Goal: Information Seeking & Learning: Learn about a topic

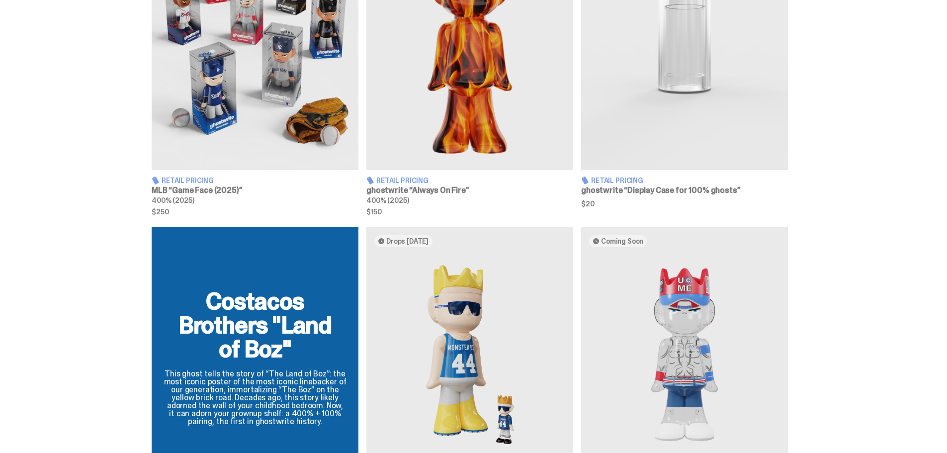
scroll to position [597, 0]
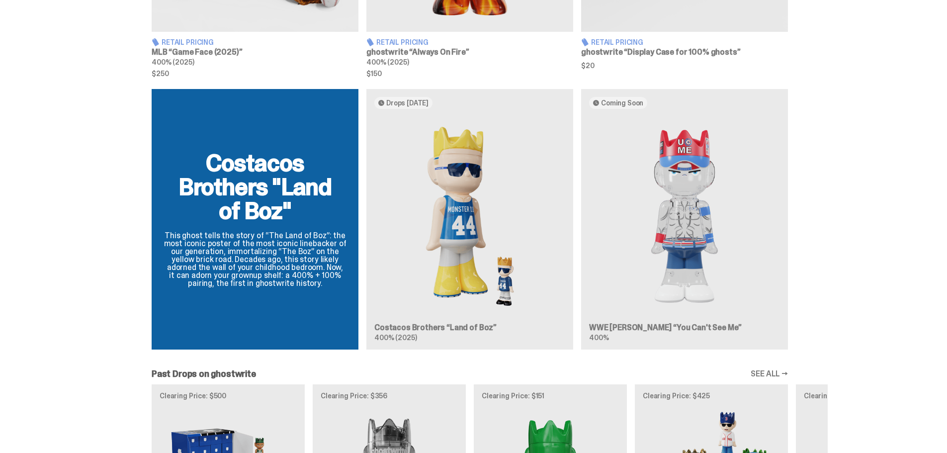
click at [710, 228] on div "Costacos Brothers "Land of Boz" This ghost tells the story of “The Land of Boz”…" at bounding box center [470, 223] width 716 height 268
click at [689, 228] on div "Costacos Brothers "Land of Boz" This ghost tells the story of “The Land of Boz”…" at bounding box center [470, 223] width 716 height 268
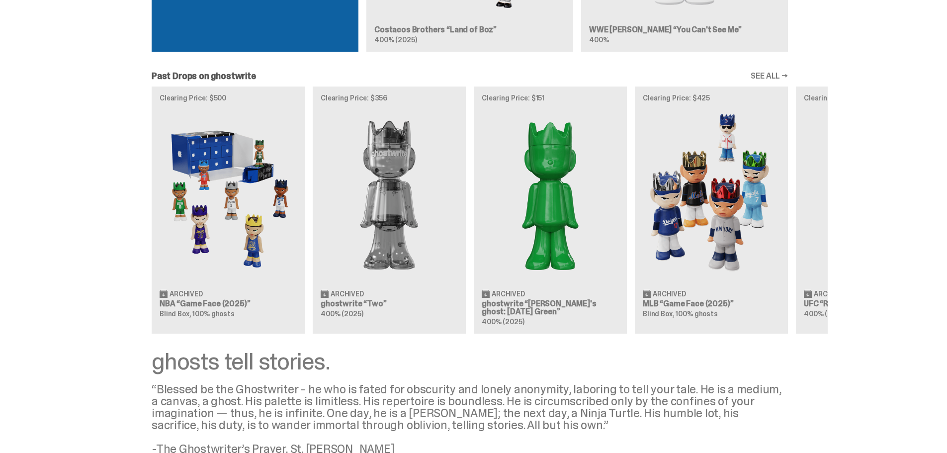
scroll to position [895, 0]
click at [259, 259] on div "Clearing Price: $500 Archived NBA “Game Face (2025)” Blind Box, 100% ghosts Cle…" at bounding box center [470, 209] width 716 height 247
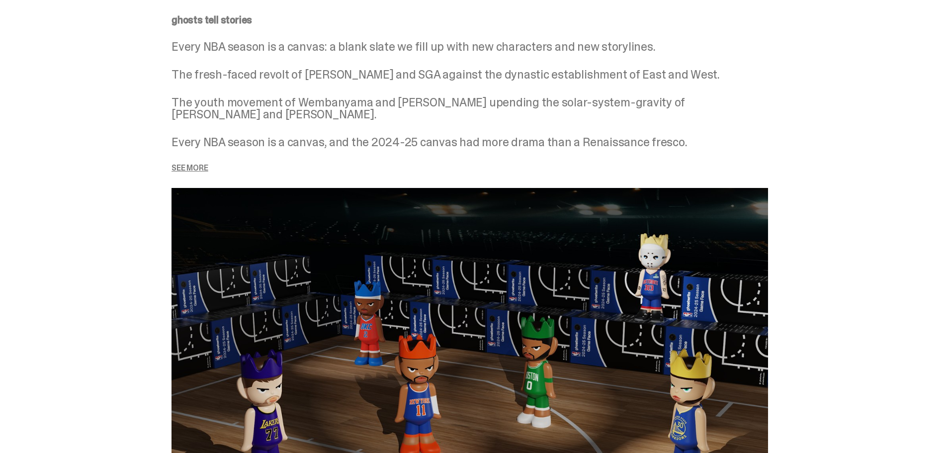
scroll to position [1292, 0]
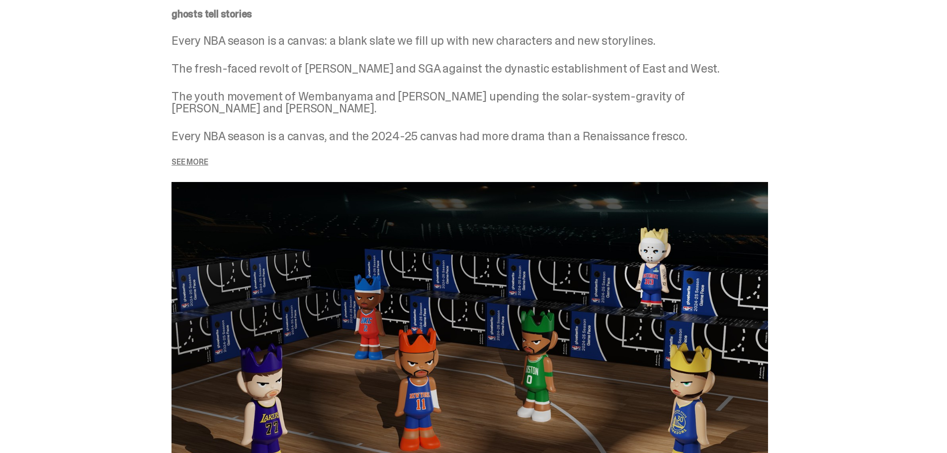
click at [217, 158] on div "ghosts tell stories Every NBA season is a canvas: a blank slate we fill up with…" at bounding box center [470, 87] width 597 height 157
click at [211, 159] on p "See more" at bounding box center [470, 162] width 597 height 8
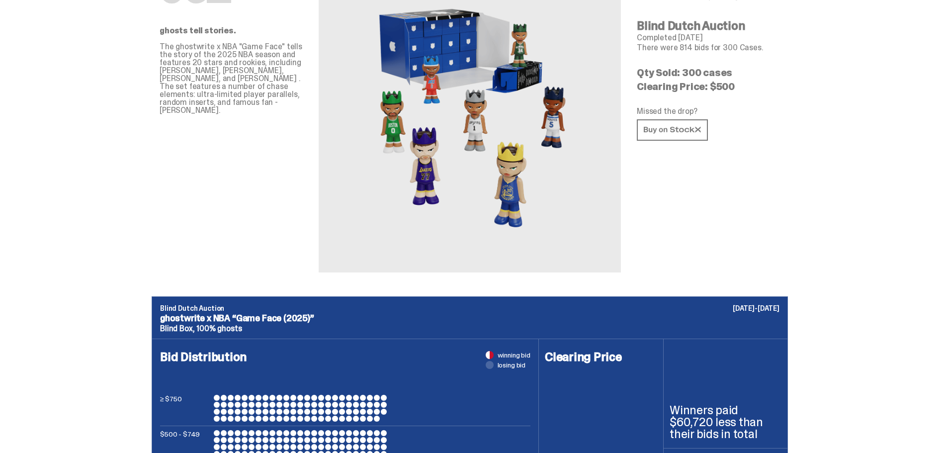
scroll to position [0, 0]
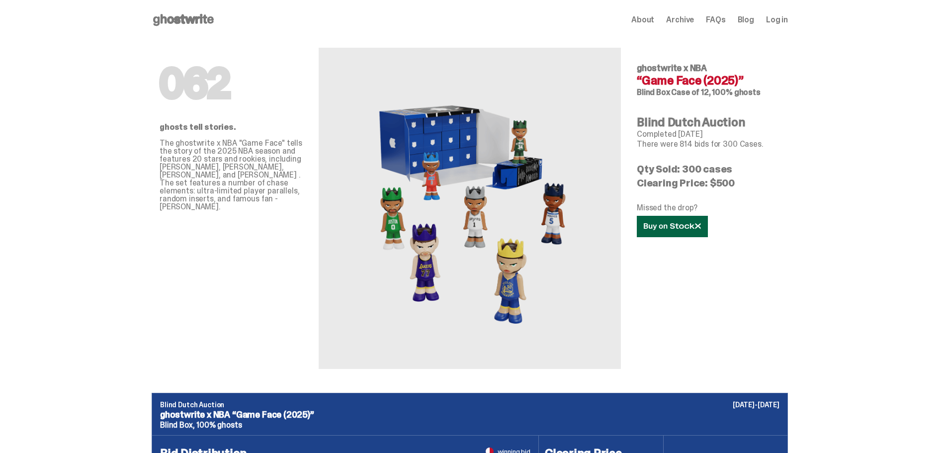
click at [692, 230] on link at bounding box center [672, 226] width 71 height 21
click at [191, 22] on use at bounding box center [183, 20] width 61 height 12
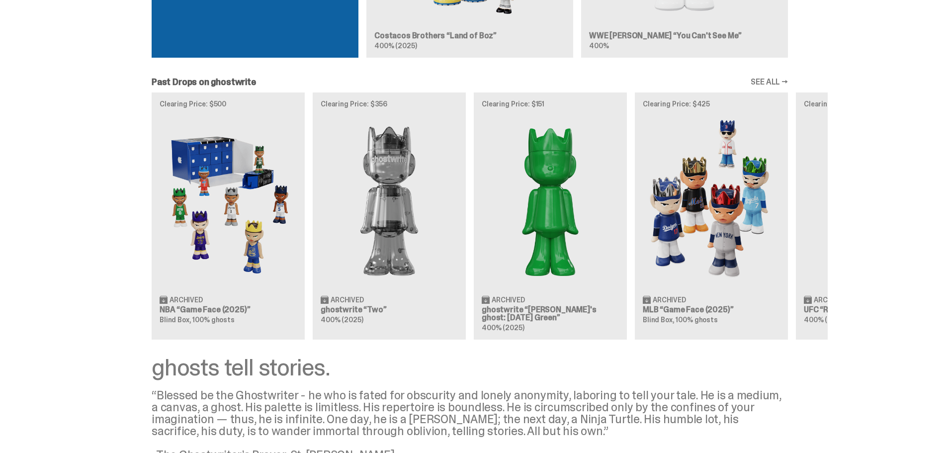
scroll to position [895, 0]
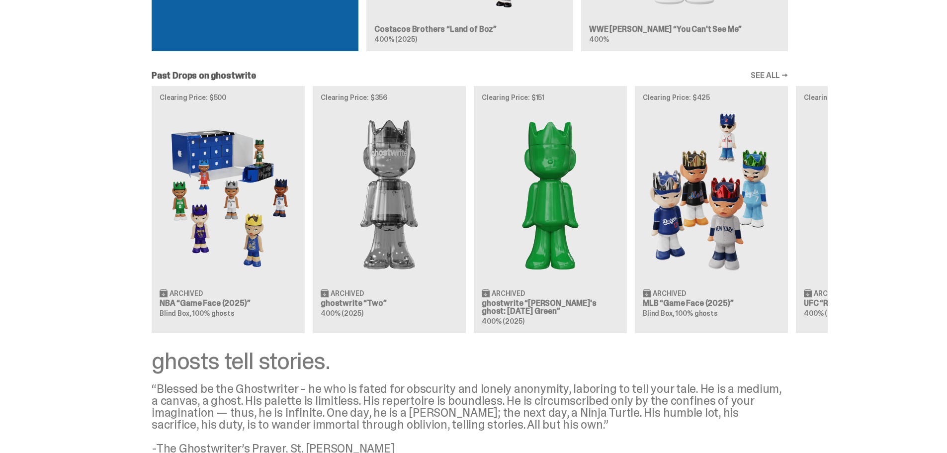
click at [770, 77] on link "SEE ALL →" at bounding box center [769, 76] width 37 height 8
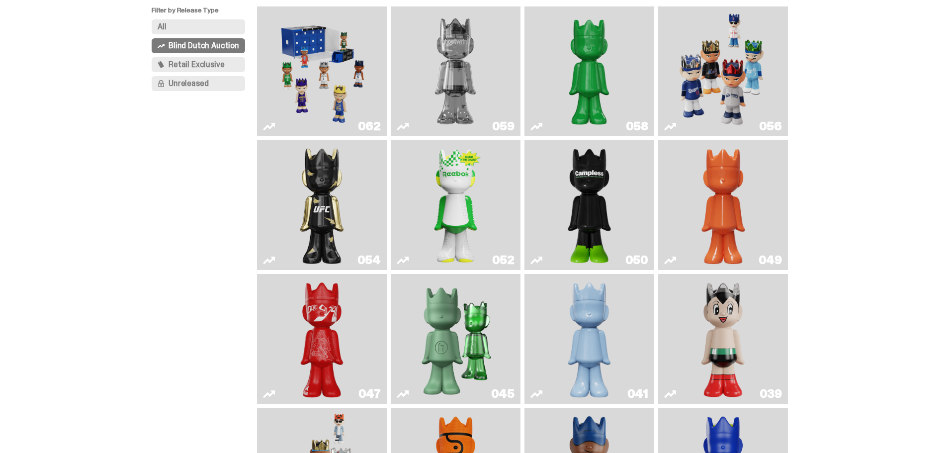
scroll to position [99, 0]
click at [486, 232] on link "052" at bounding box center [456, 205] width 118 height 122
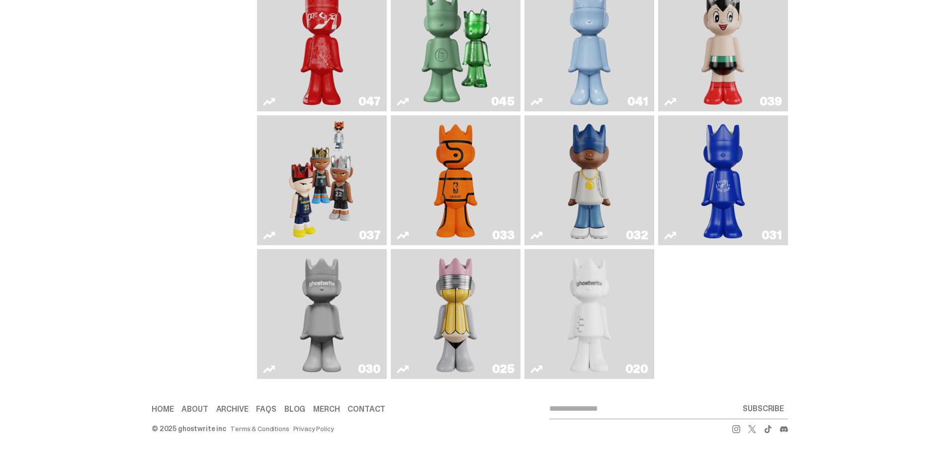
scroll to position [396, 0]
click at [449, 220] on img "Game Ball" at bounding box center [455, 180] width 53 height 122
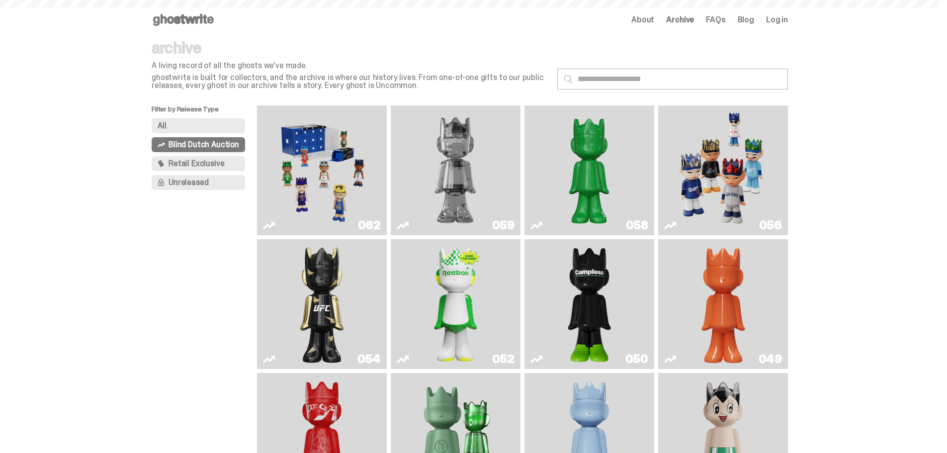
scroll to position [396, 0]
